Goal: Task Accomplishment & Management: Complete application form

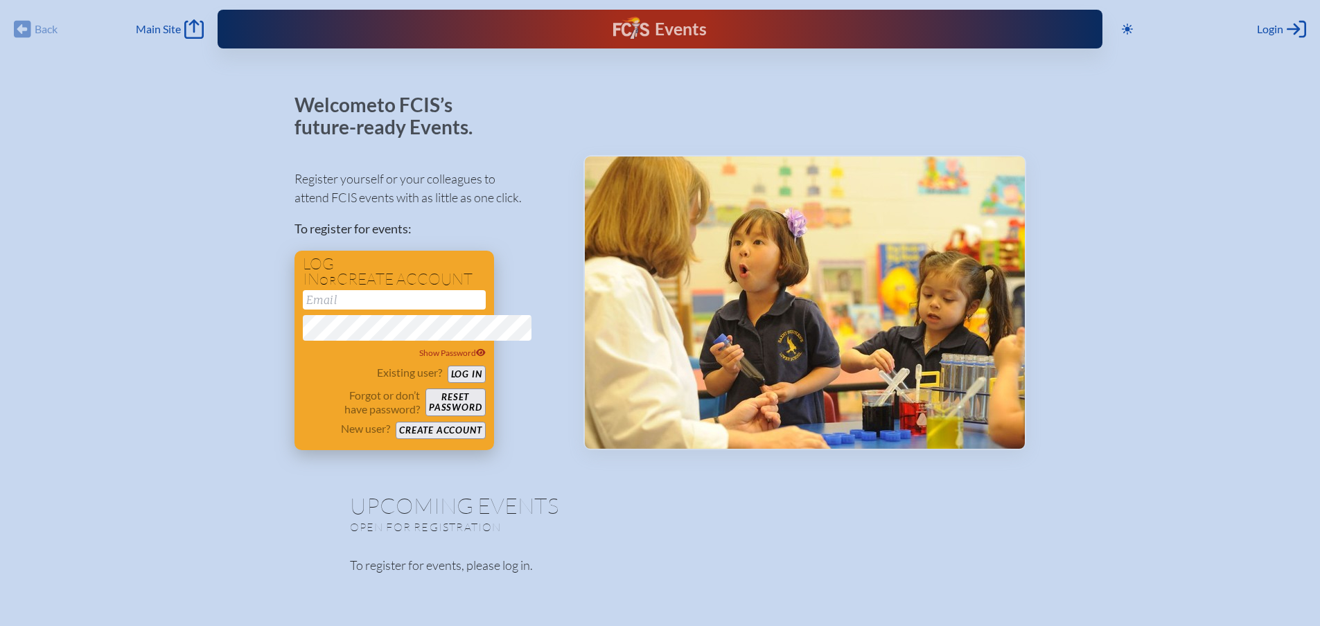
click at [303, 310] on input "email" at bounding box center [394, 299] width 183 height 19
type input "[PERSON_NAME][EMAIL_ADDRESS][PERSON_NAME][DOMAIN_NAME]"
click at [447, 383] on button "Log in" at bounding box center [466, 374] width 38 height 17
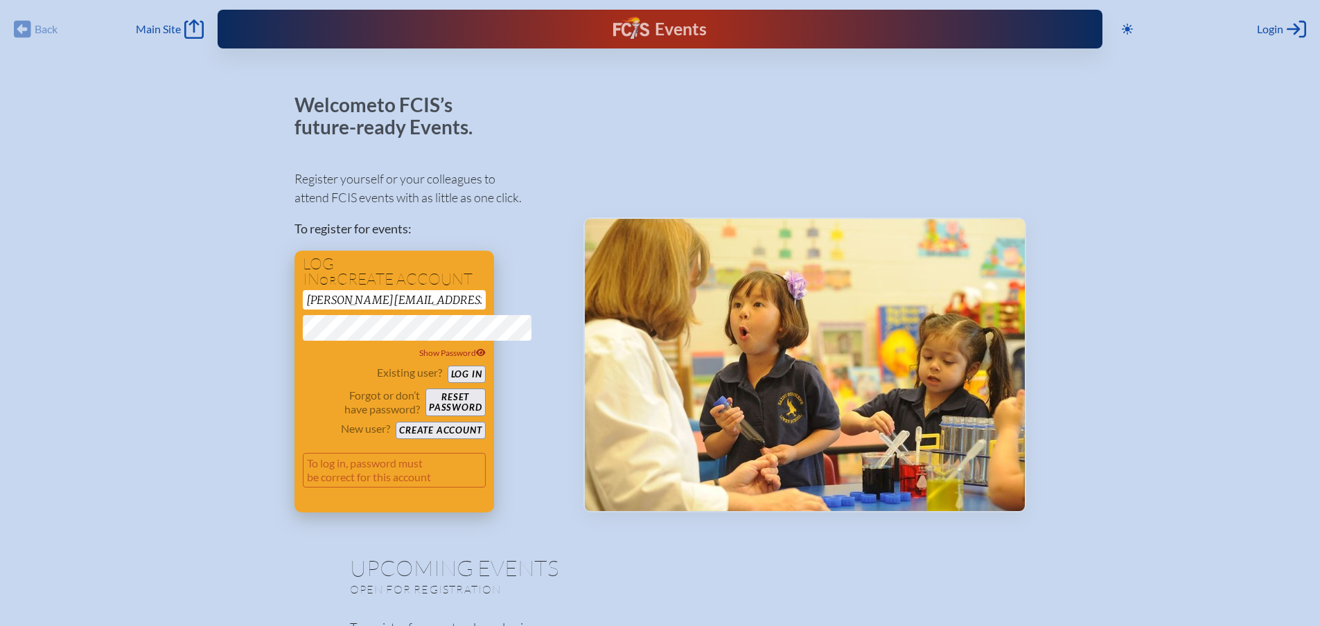
click at [425, 416] on button "Reset password" at bounding box center [455, 403] width 60 height 28
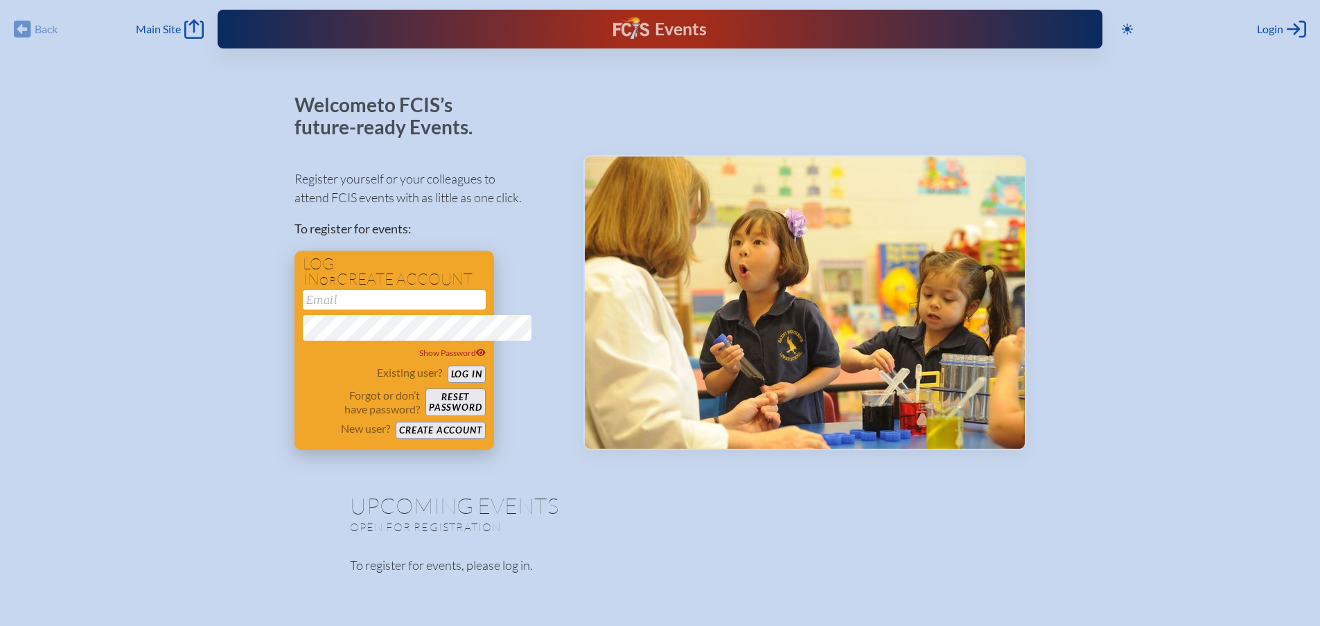
click at [303, 310] on input "email" at bounding box center [394, 299] width 183 height 19
type input "[PERSON_NAME][EMAIL_ADDRESS][PERSON_NAME][DOMAIN_NAME]"
click at [447, 383] on button "Log in" at bounding box center [466, 374] width 38 height 17
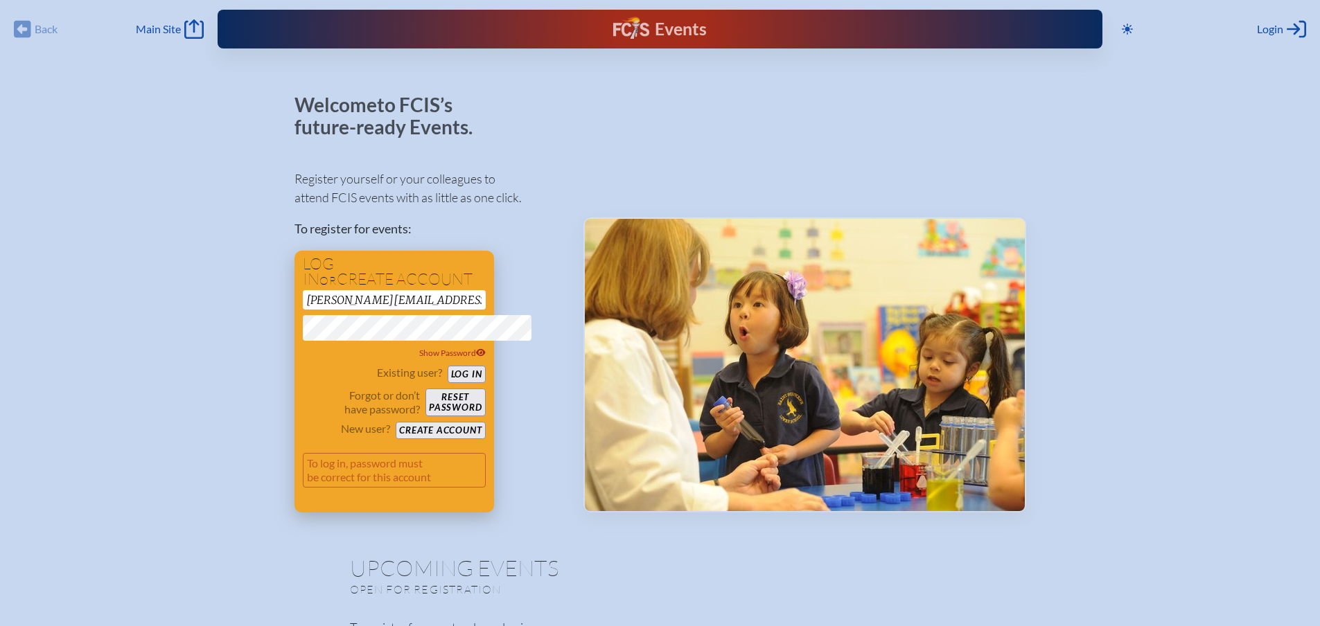
click at [425, 416] on button "Reset password" at bounding box center [455, 403] width 60 height 28
click at [410, 439] on button "Create account" at bounding box center [440, 430] width 89 height 17
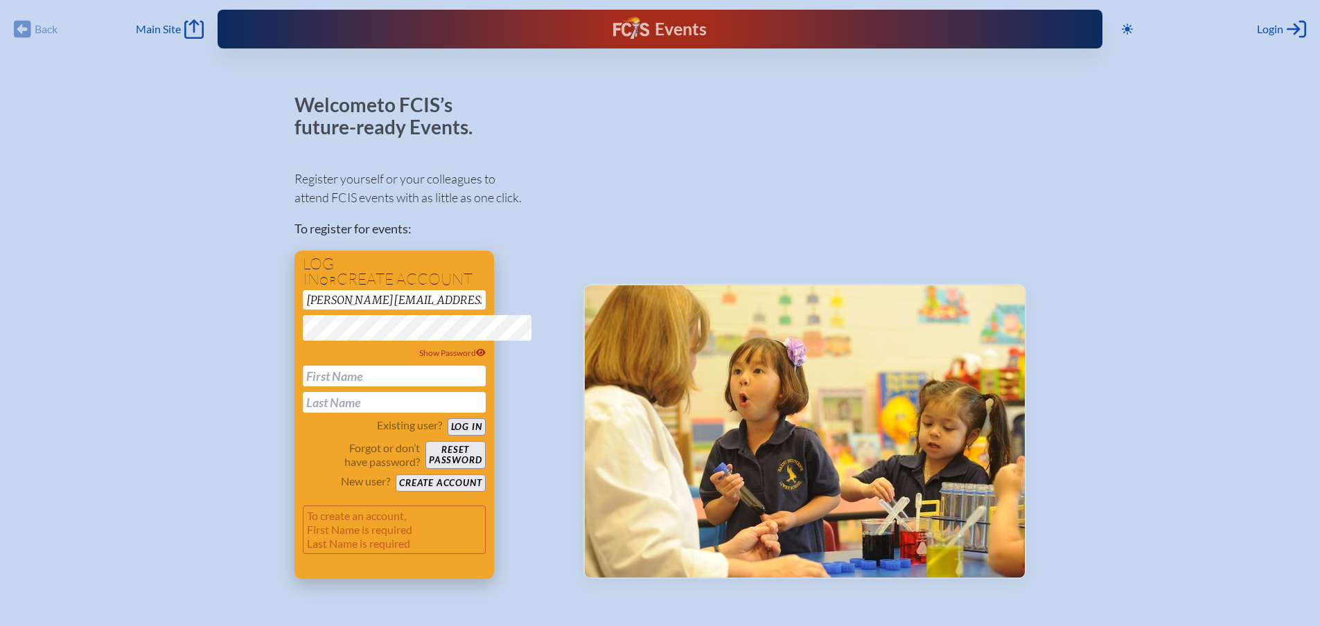
click at [303, 387] on input "text" at bounding box center [394, 376] width 183 height 21
type input "[PERSON_NAME]"
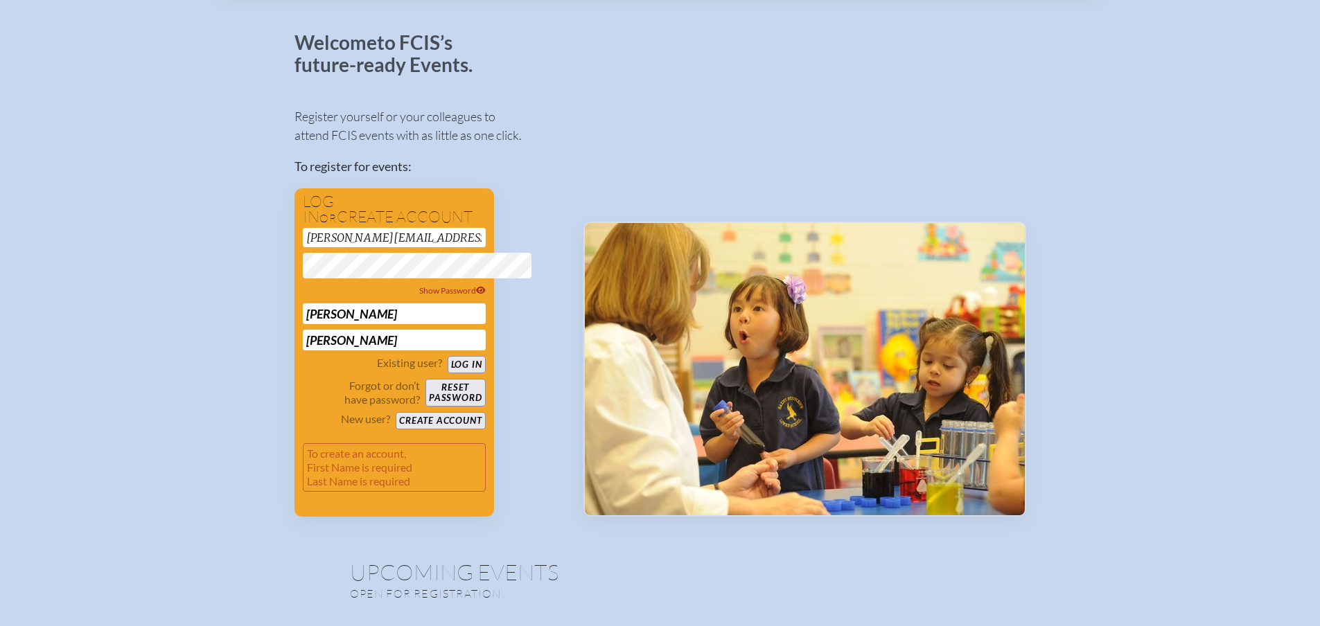
scroll to position [139, 0]
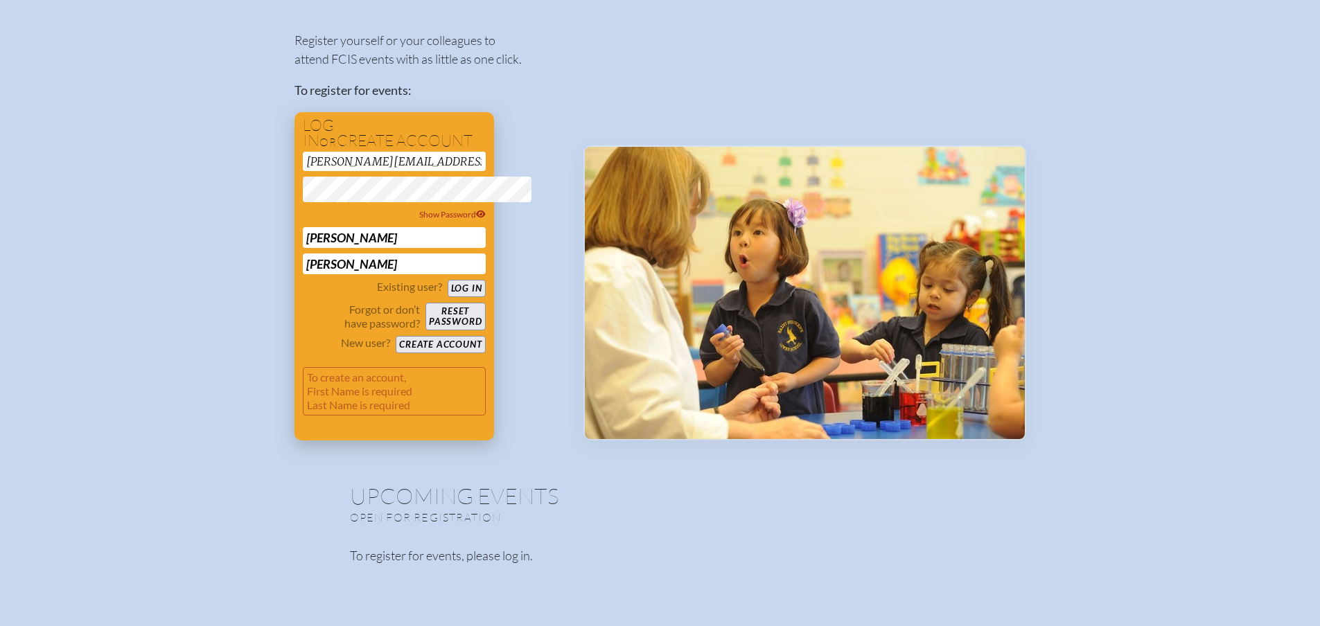
click at [396, 353] on button "Create account" at bounding box center [440, 344] width 89 height 17
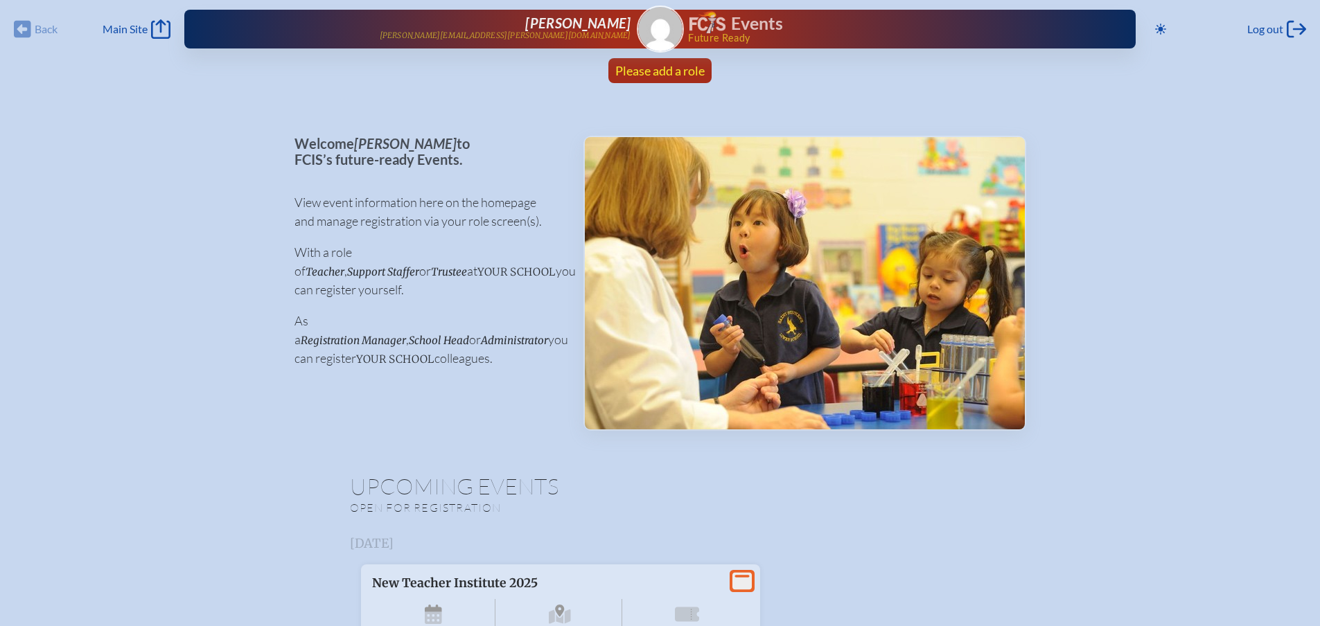
click at [682, 78] on span "Please add a role" at bounding box center [659, 70] width 89 height 15
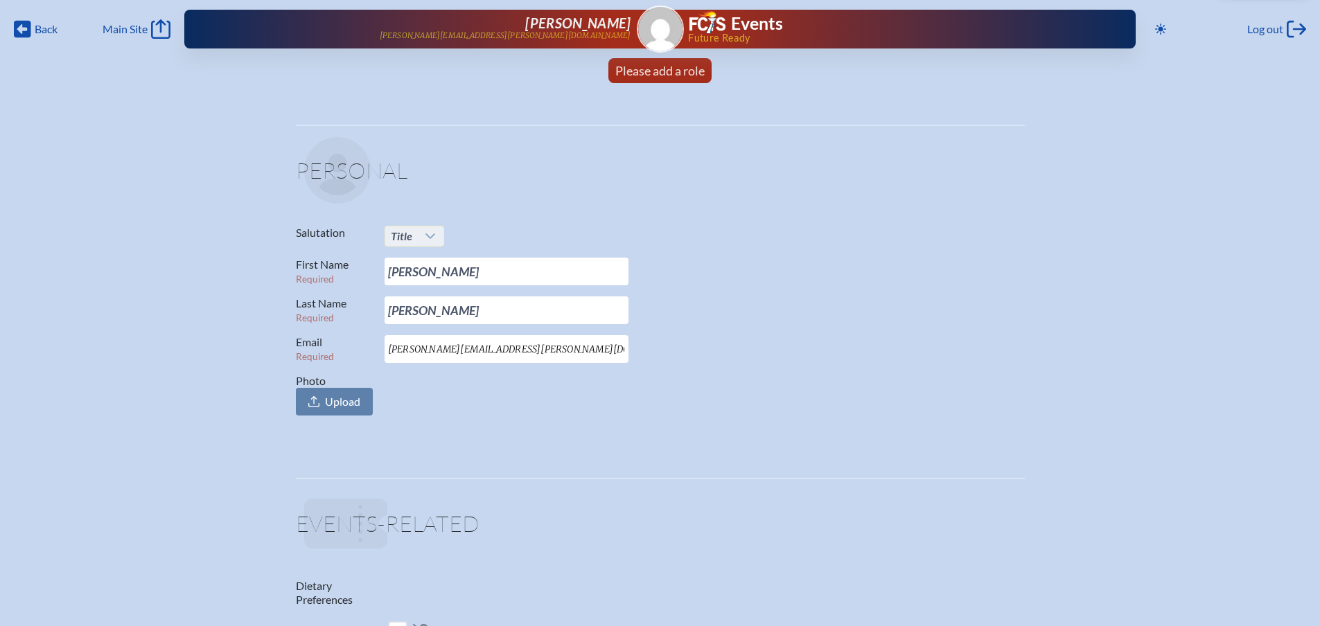
click at [425, 242] on icon at bounding box center [430, 236] width 11 height 11
click at [352, 339] on li "Mrs." at bounding box center [352, 330] width 74 height 19
click at [698, 78] on span "Please add a role" at bounding box center [659, 70] width 89 height 15
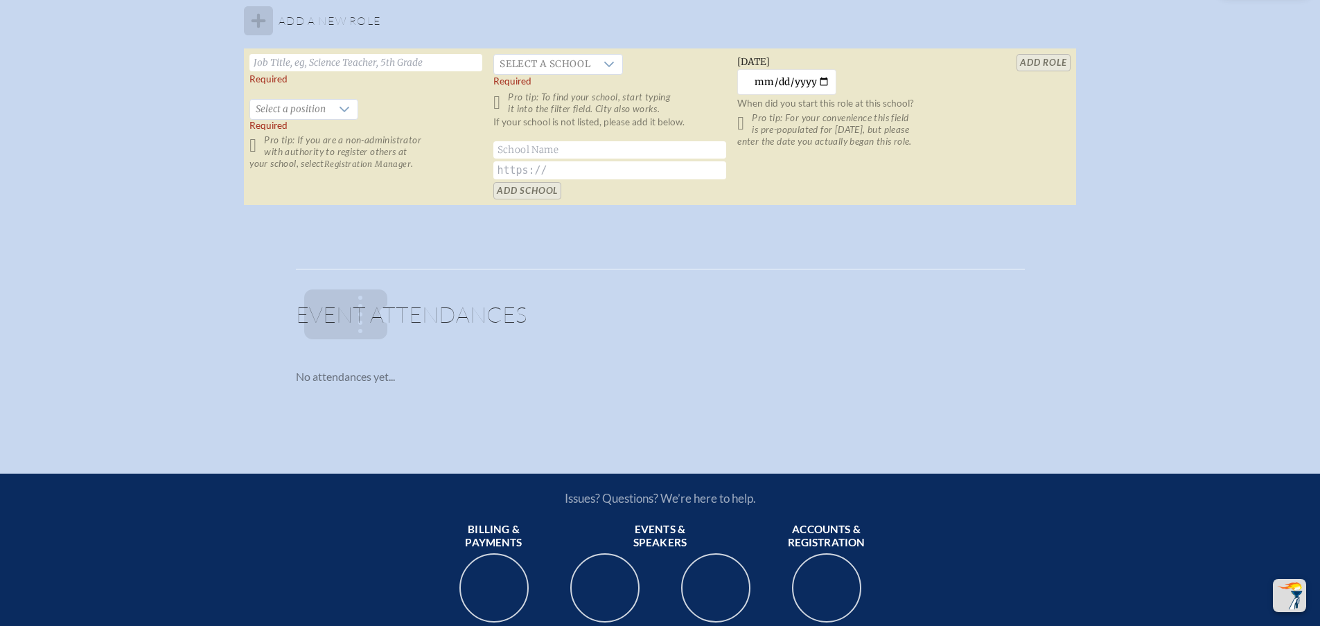
click at [371, 71] on input "text" at bounding box center [365, 62] width 233 height 17
type input "Elementary Principal"
click at [603, 70] on icon at bounding box center [608, 64] width 11 height 11
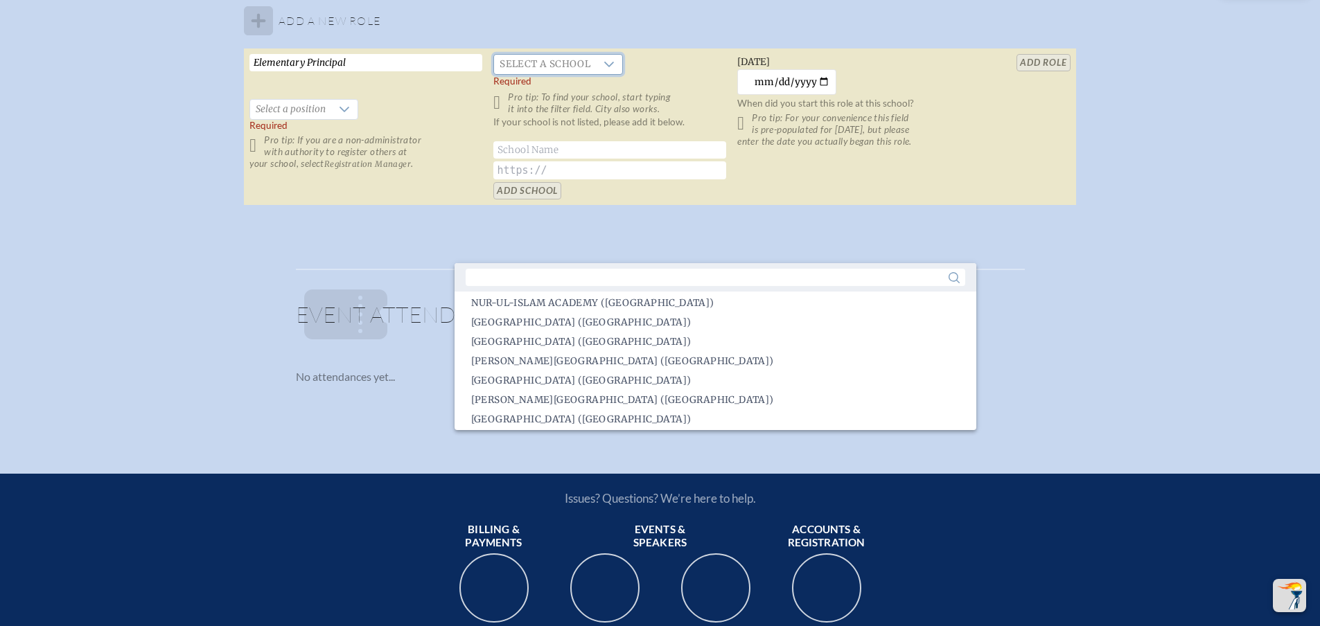
scroll to position [1775, 0]
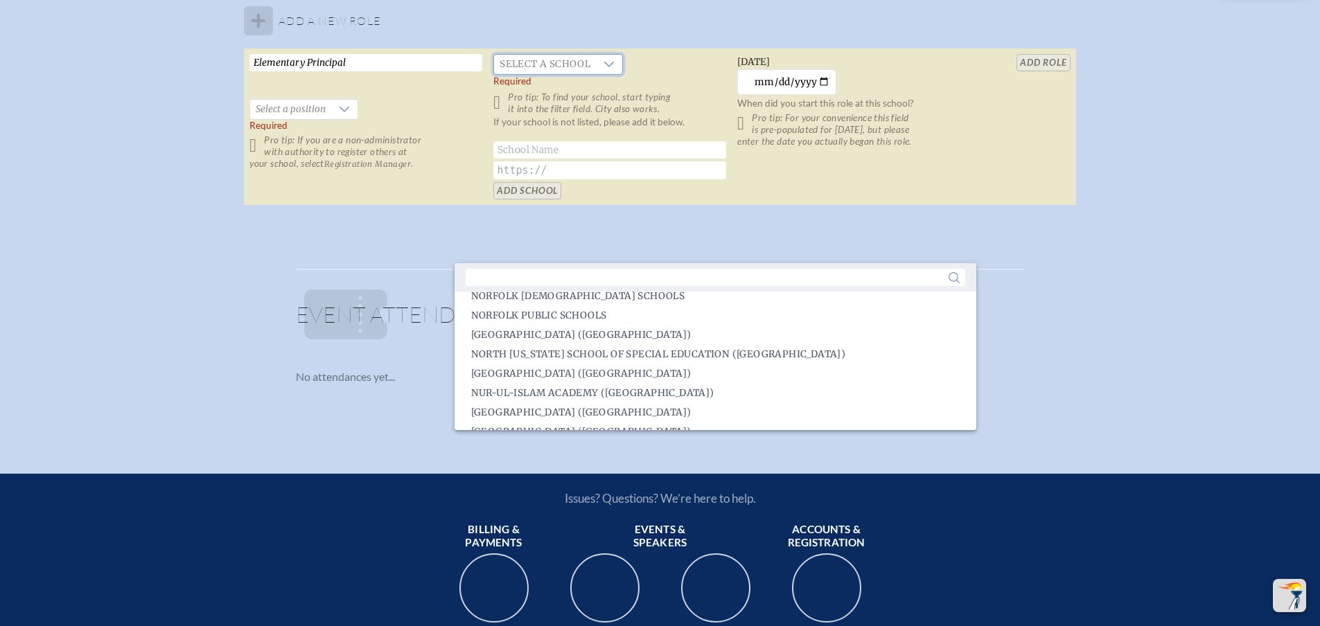
click at [788, 284] on span "Mount Dora Christian Academy (Mount Dora)" at bounding box center [720, 277] width 499 height 14
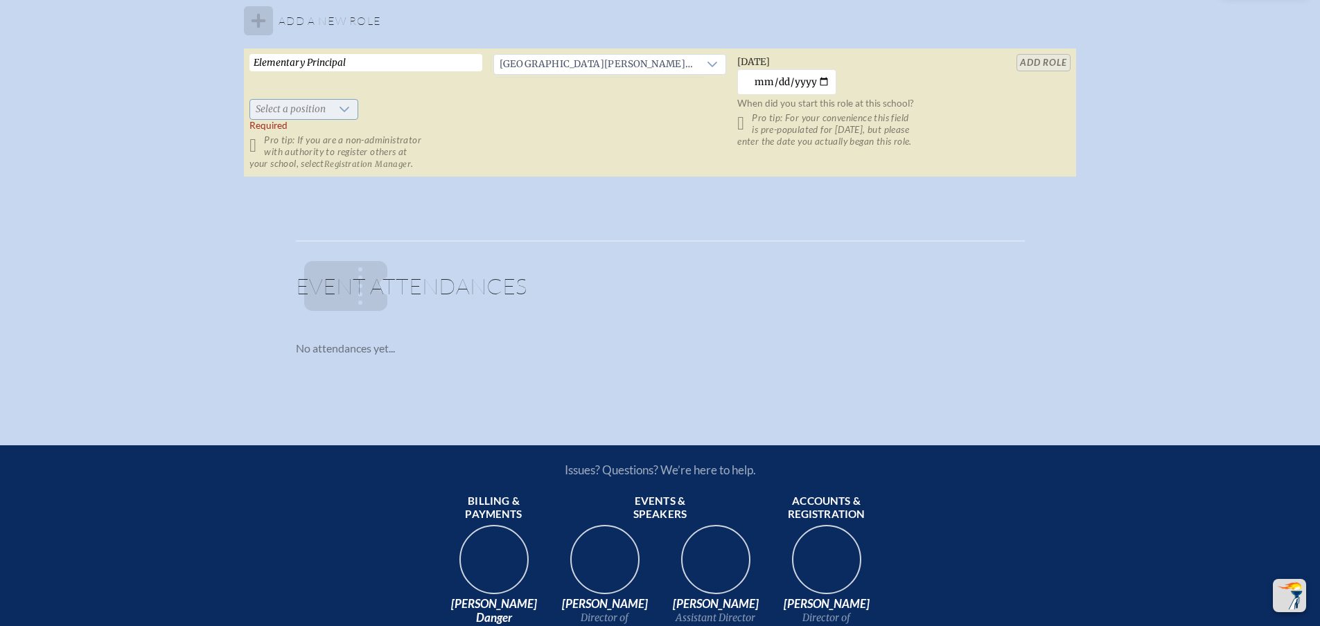
click at [339, 115] on icon at bounding box center [344, 109] width 11 height 11
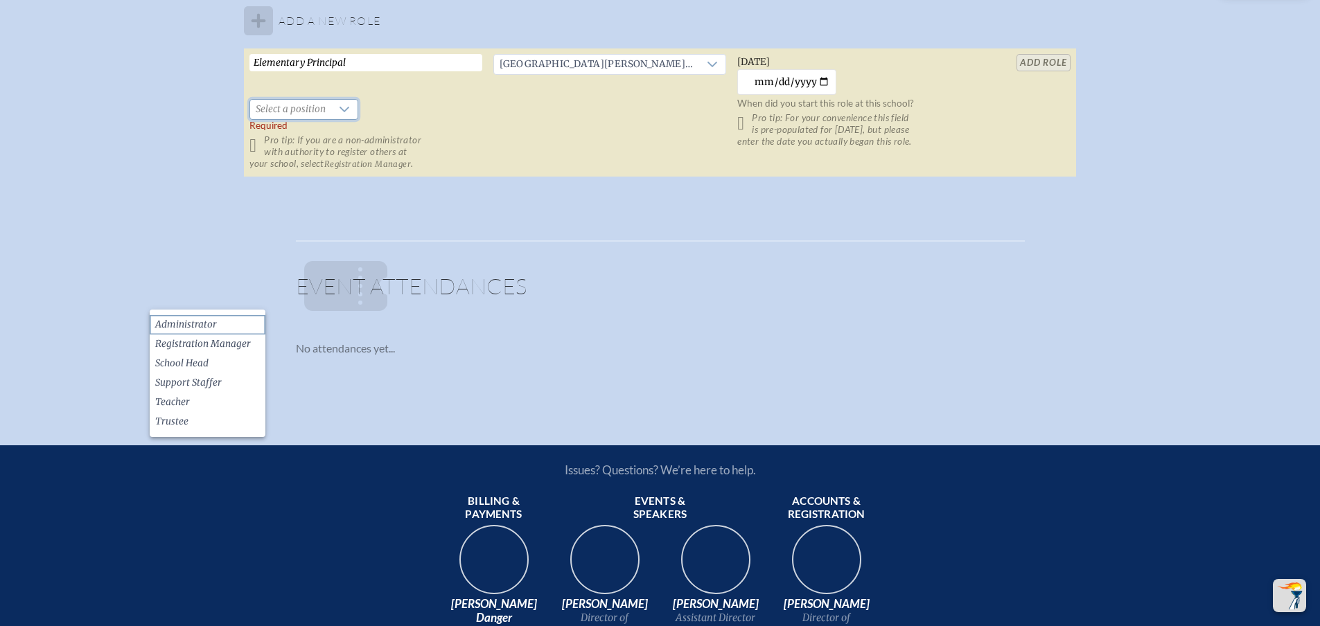
click at [216, 319] on span "Administrator" at bounding box center [186, 325] width 62 height 14
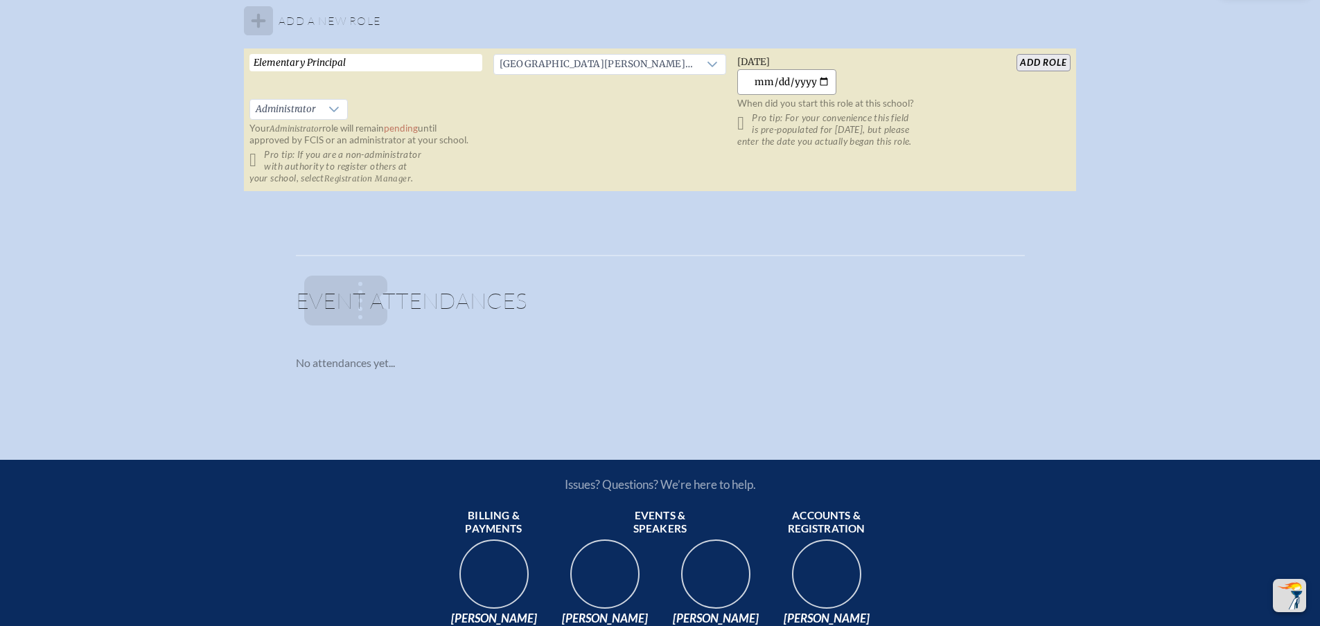
click at [836, 95] on input "2025-08-18" at bounding box center [786, 82] width 99 height 26
click at [799, 95] on input "2025-08-18" at bounding box center [786, 82] width 99 height 26
click at [782, 95] on input "2025-08-18" at bounding box center [786, 82] width 99 height 26
type input "2025-07-30"
click at [975, 192] on td "Wednesday, July 30th, 2025 2025-07-30 When did you start this role at this scho…" at bounding box center [853, 119] width 244 height 143
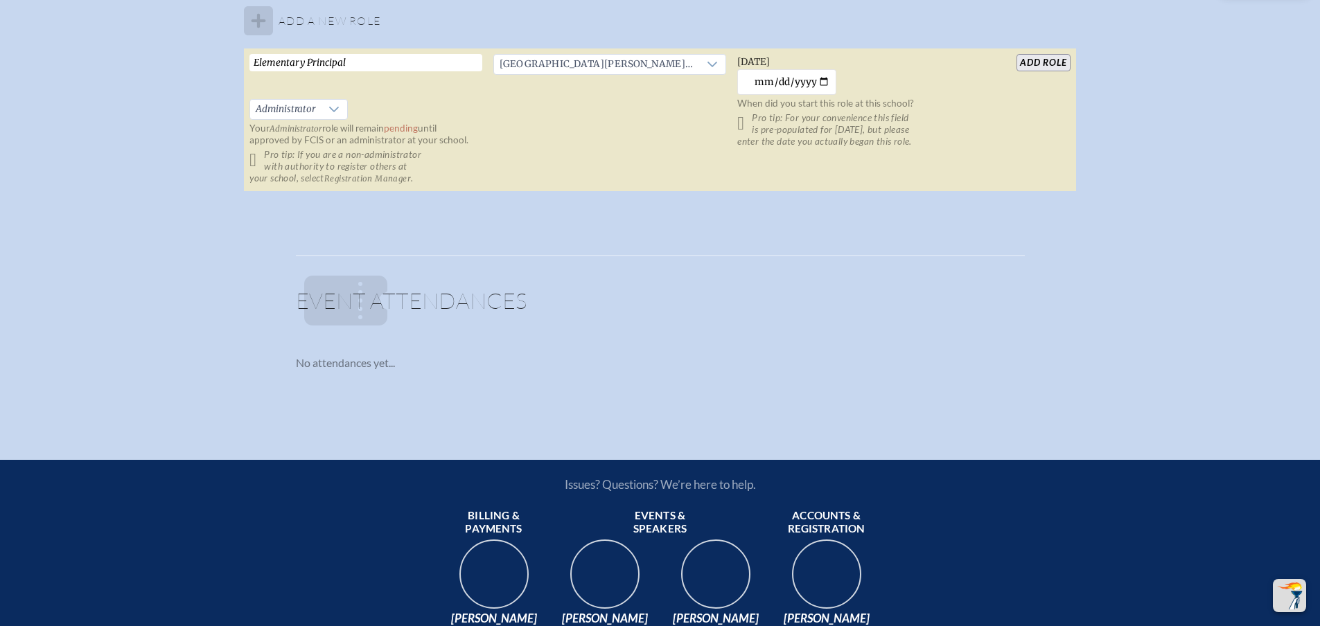
click at [1070, 71] on input "add Role" at bounding box center [1042, 62] width 53 height 17
